Goal: Share content

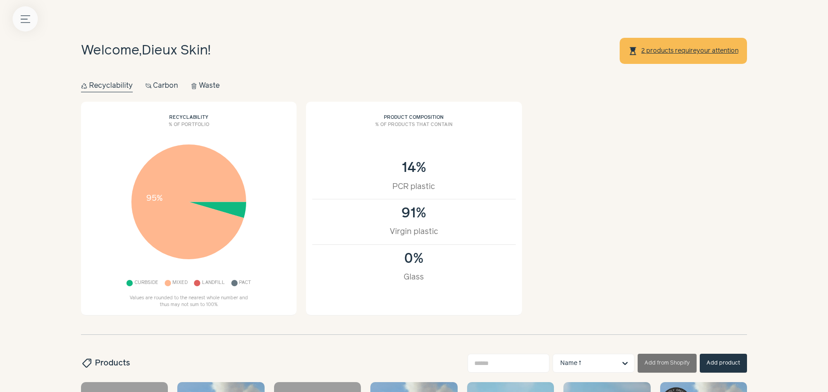
click at [27, 17] on icon "Menu button" at bounding box center [25, 18] width 9 height 9
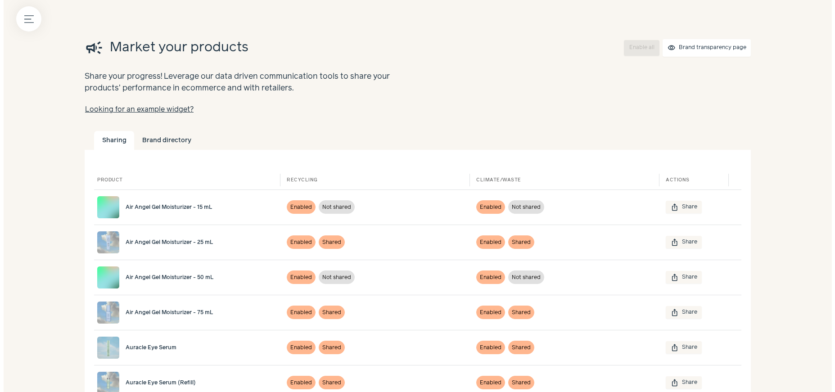
scroll to position [253, 0]
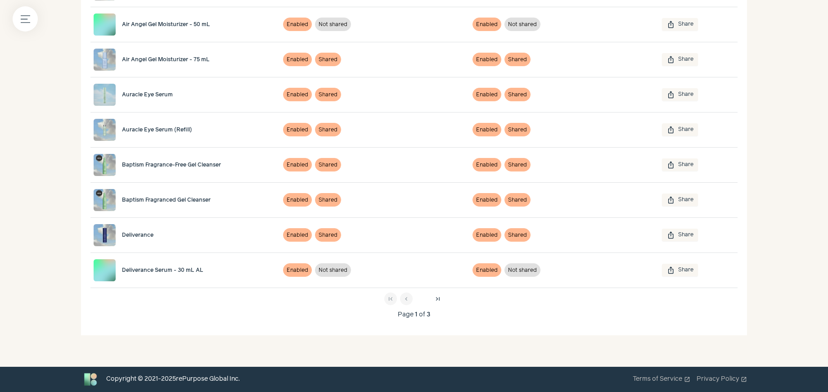
click at [425, 299] on span "chevron_right" at bounding box center [422, 299] width 7 height 7
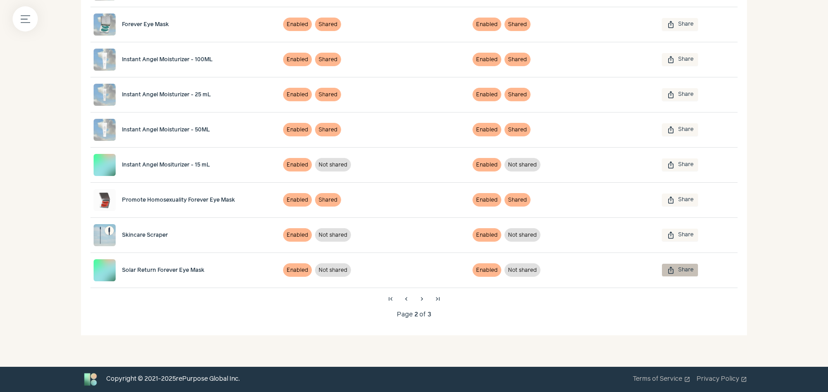
click at [696, 273] on button "ios_share Share" at bounding box center [680, 270] width 36 height 13
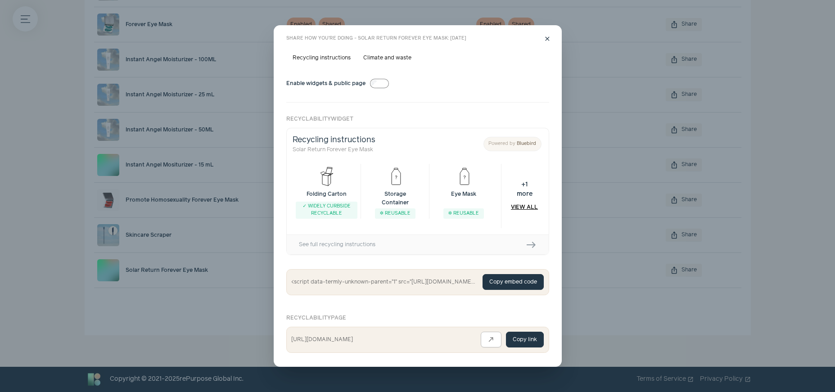
scroll to position [0, 0]
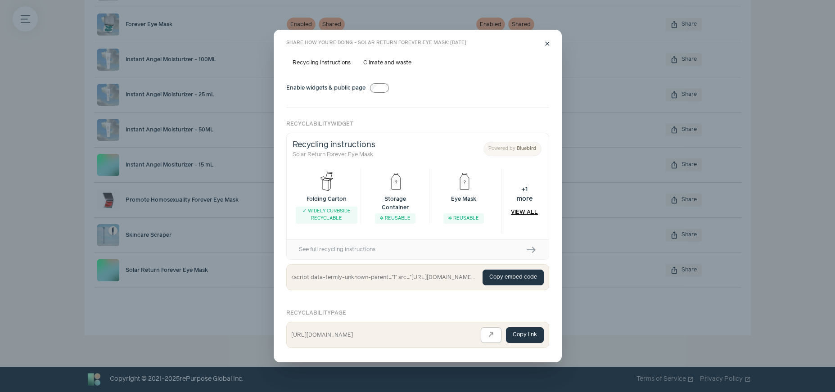
click at [501, 282] on button "Copy embed code" at bounding box center [513, 278] width 61 height 16
click at [389, 62] on label "Climate and waste" at bounding box center [387, 63] width 61 height 13
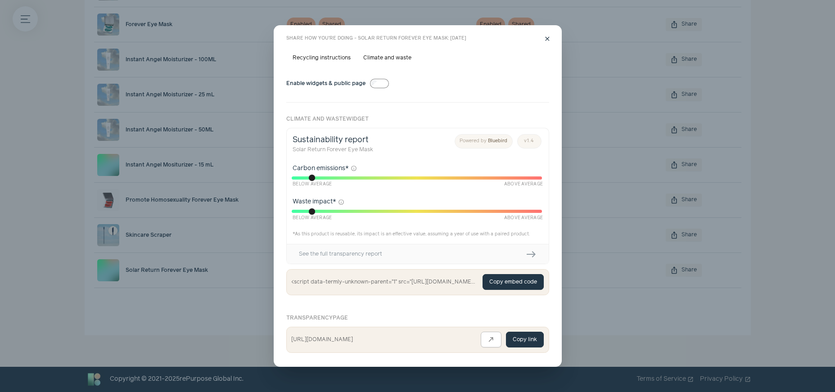
click at [500, 283] on button "Copy embed code" at bounding box center [513, 282] width 61 height 16
